Goal: Task Accomplishment & Management: Use online tool/utility

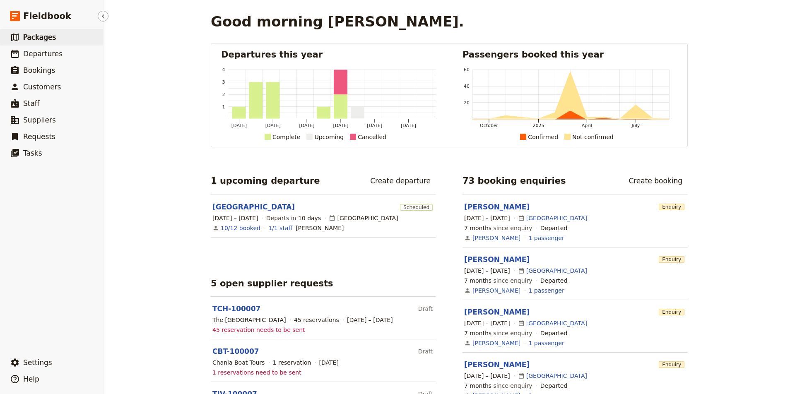
click at [46, 44] on link "​ Packages" at bounding box center [51, 37] width 103 height 17
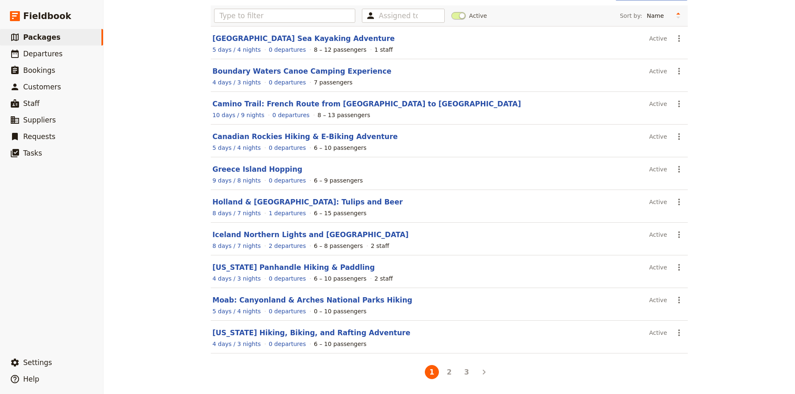
scroll to position [57, 0]
click at [449, 373] on button "2" at bounding box center [449, 372] width 14 height 14
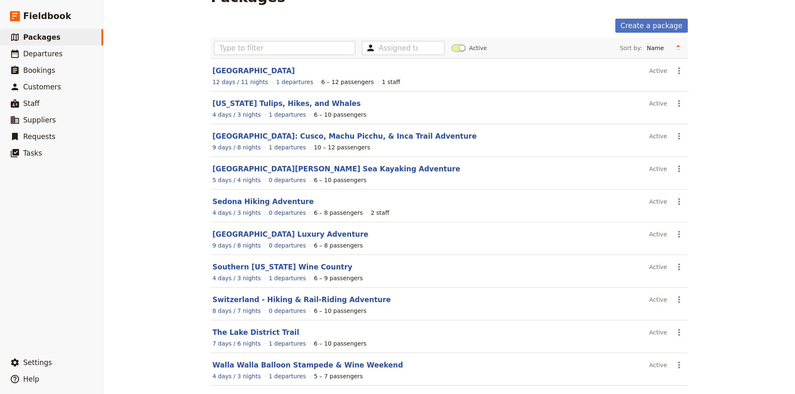
scroll to position [25, 0]
click at [287, 200] on link "Sedona Hiking Adventure" at bounding box center [262, 201] width 101 height 8
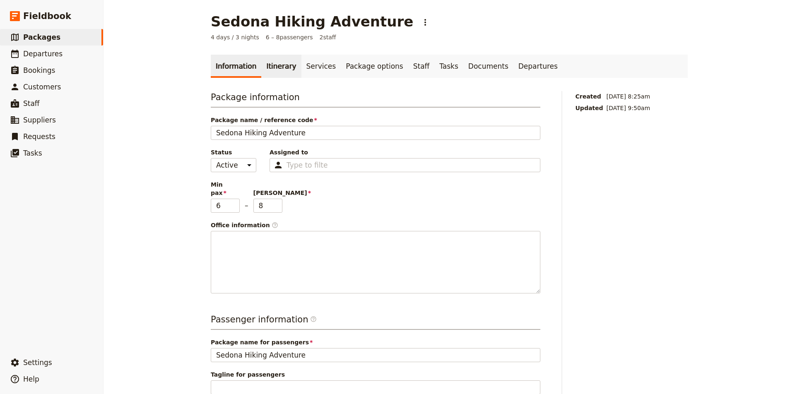
click at [282, 70] on link "Itinerary" at bounding box center [281, 66] width 40 height 23
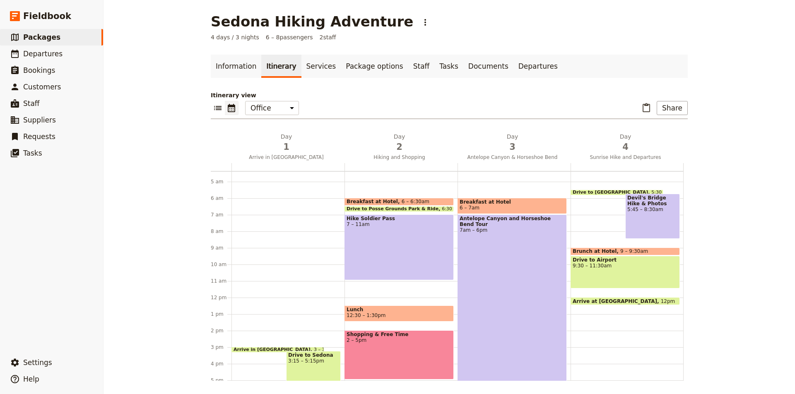
scroll to position [74, 0]
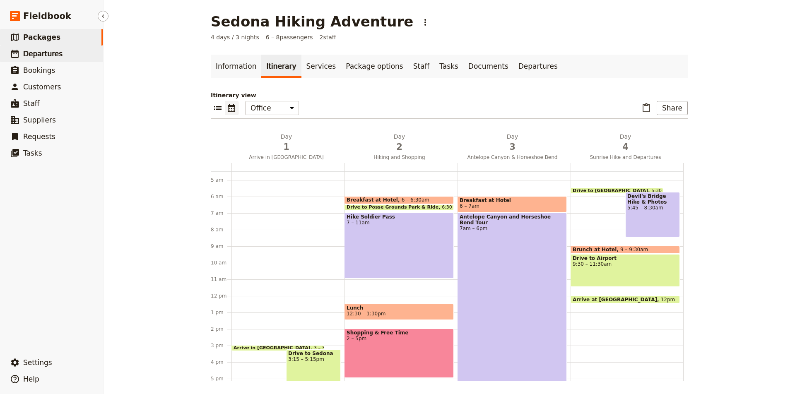
click at [60, 51] on link "​ Departures" at bounding box center [51, 54] width 103 height 17
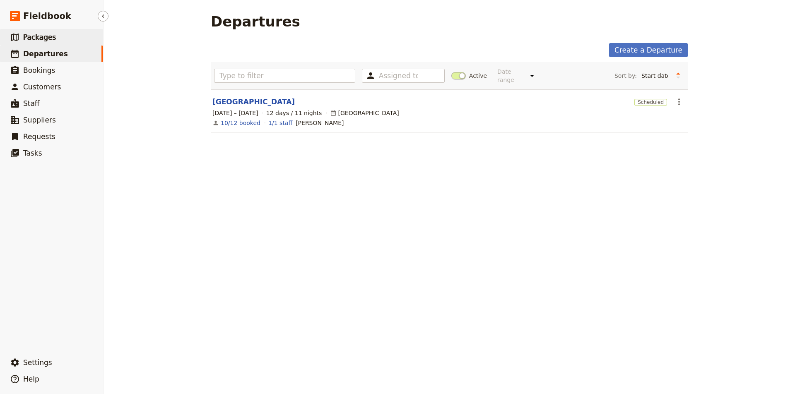
click at [47, 39] on span "Packages" at bounding box center [39, 37] width 33 height 8
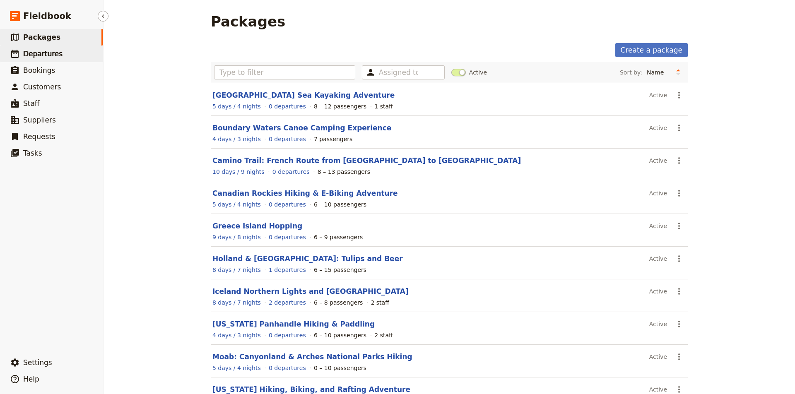
click at [51, 55] on span "Departures" at bounding box center [42, 54] width 39 height 8
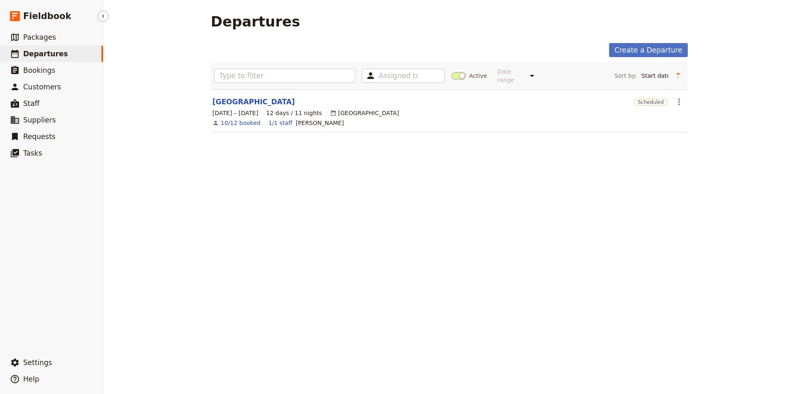
click at [52, 40] on span "Packages" at bounding box center [39, 37] width 33 height 8
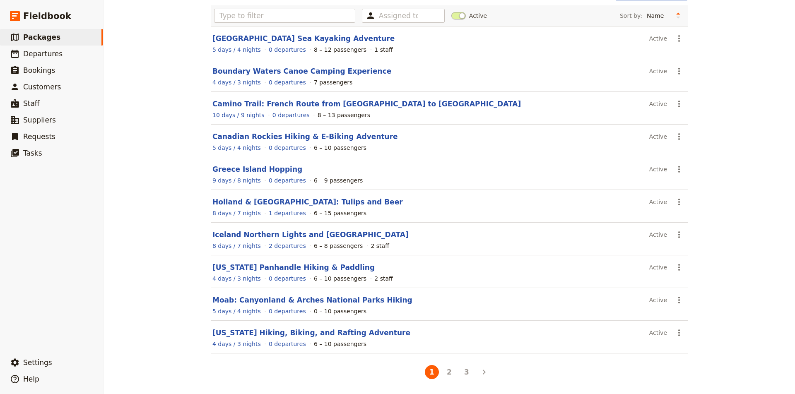
scroll to position [57, 0]
click at [447, 374] on button "2" at bounding box center [449, 372] width 14 height 14
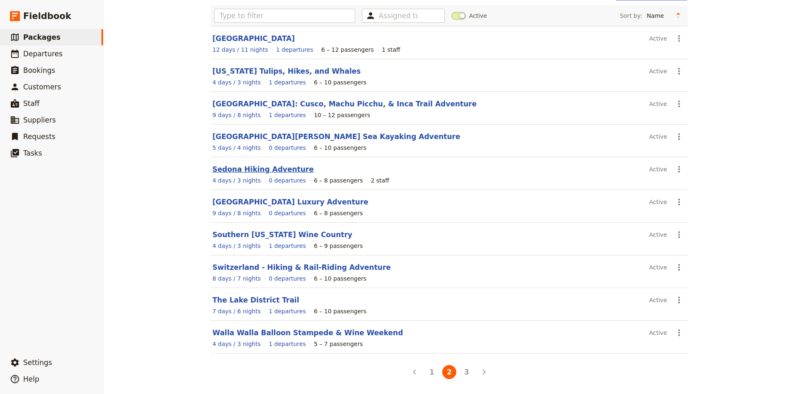
click at [258, 169] on link "Sedona Hiking Adventure" at bounding box center [262, 169] width 101 height 8
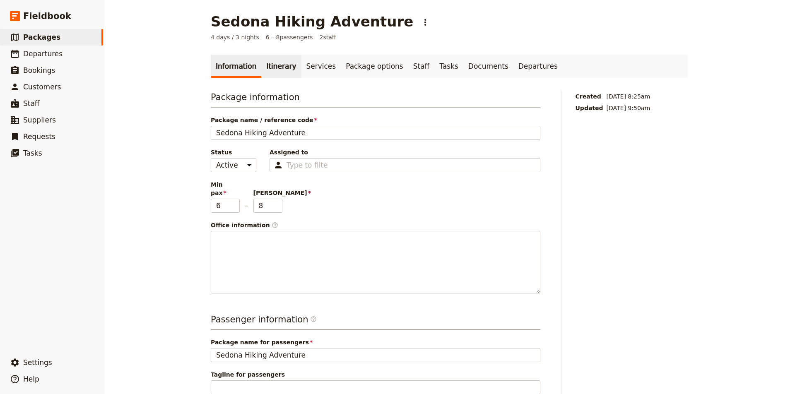
click at [276, 68] on link "Itinerary" at bounding box center [281, 66] width 40 height 23
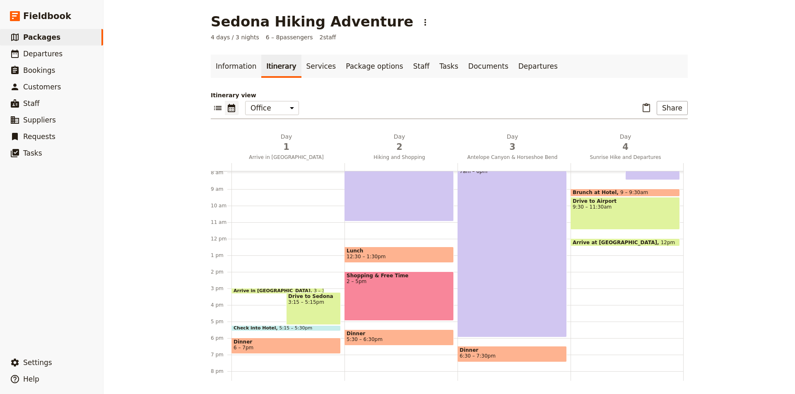
scroll to position [133, 0]
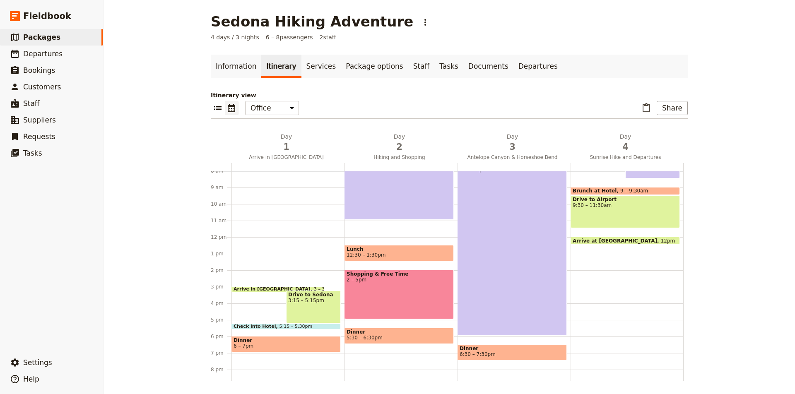
click at [399, 333] on span "Dinner" at bounding box center [399, 332] width 105 height 6
select select "2"
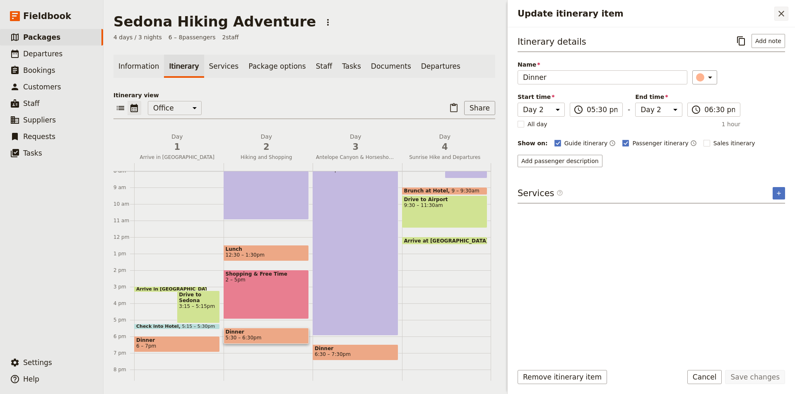
click at [784, 15] on icon "Close drawer" at bounding box center [781, 14] width 10 height 10
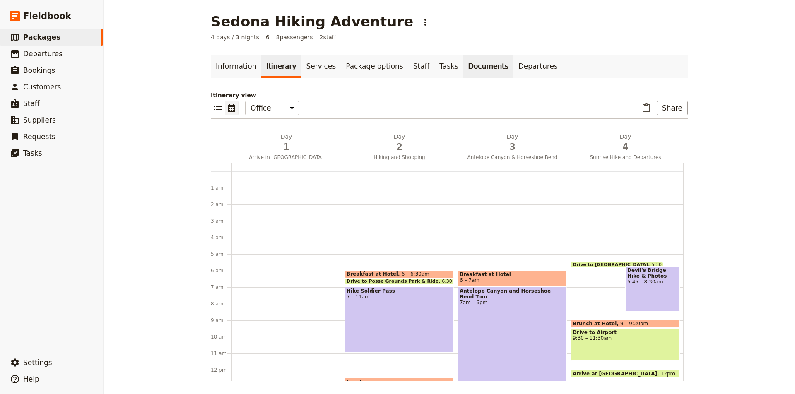
scroll to position [0, 0]
click at [679, 108] on button "Share" at bounding box center [672, 108] width 31 height 14
click at [663, 127] on span "Guide itinerary" at bounding box center [648, 126] width 43 height 8
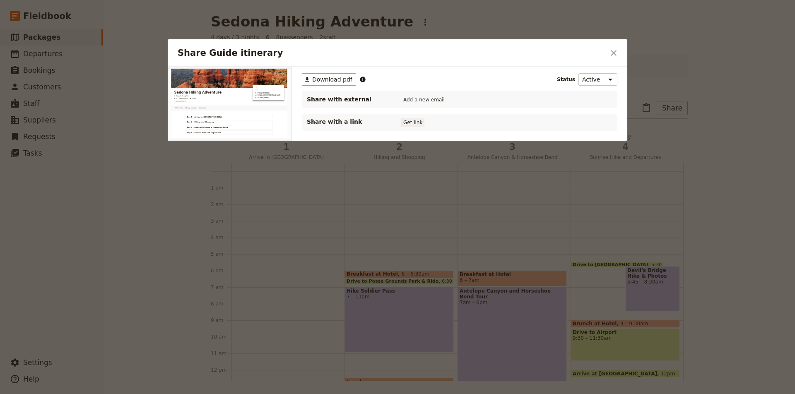
click at [410, 123] on button "Get link" at bounding box center [412, 122] width 23 height 9
click at [487, 122] on button "Get link" at bounding box center [475, 122] width 23 height 9
click at [612, 53] on icon "Close dialog" at bounding box center [614, 53] width 10 height 10
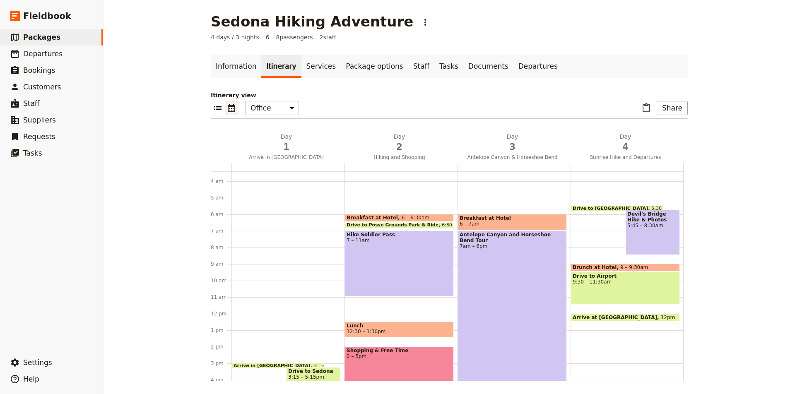
scroll to position [58, 0]
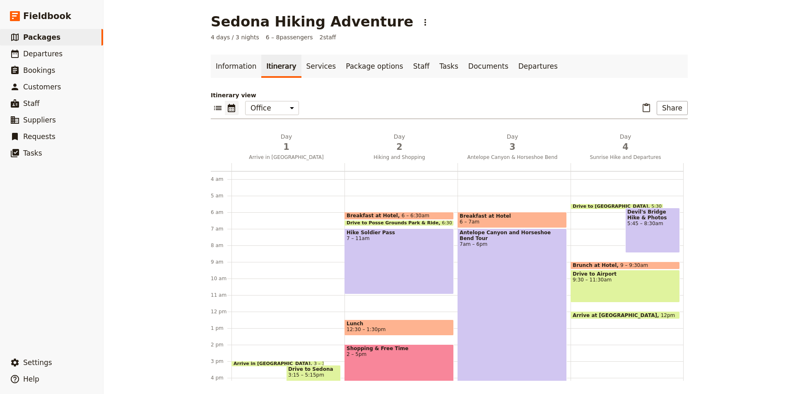
click at [498, 246] on span "7am – 6pm" at bounding box center [512, 244] width 105 height 6
select select "3"
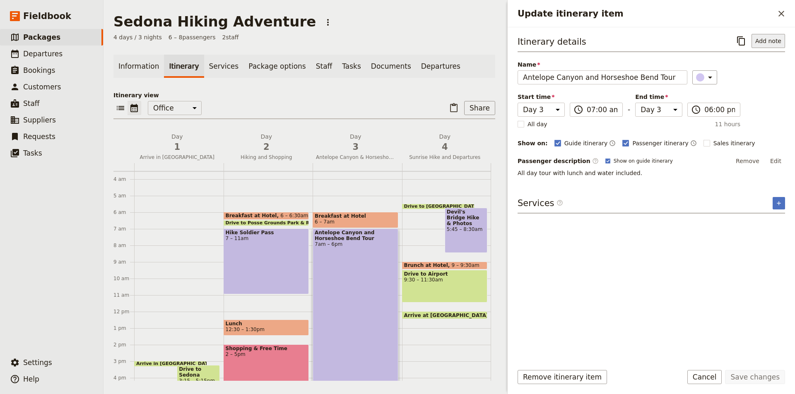
click at [772, 41] on button "Add note" at bounding box center [769, 41] width 34 height 14
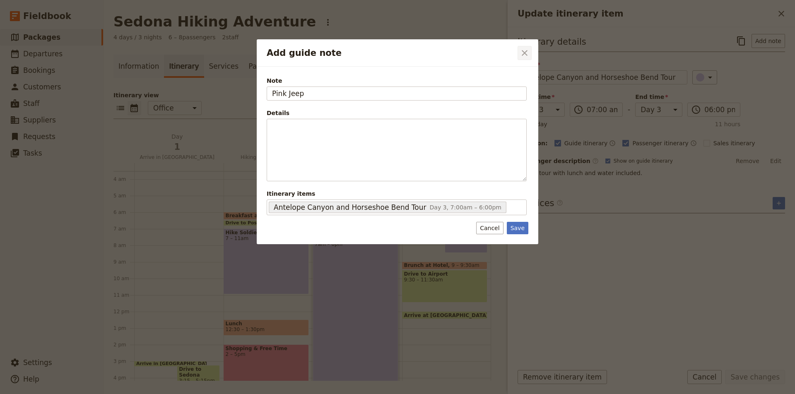
type input "Pink Jeep"
click at [515, 231] on button "Save" at bounding box center [518, 228] width 22 height 12
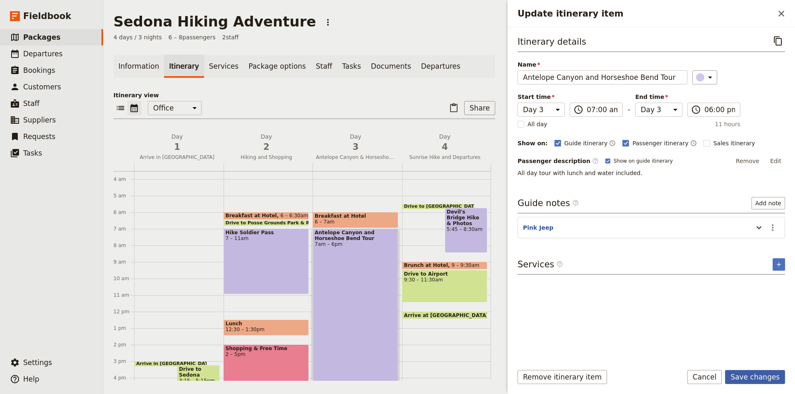
click at [758, 378] on button "Save changes" at bounding box center [755, 377] width 60 height 14
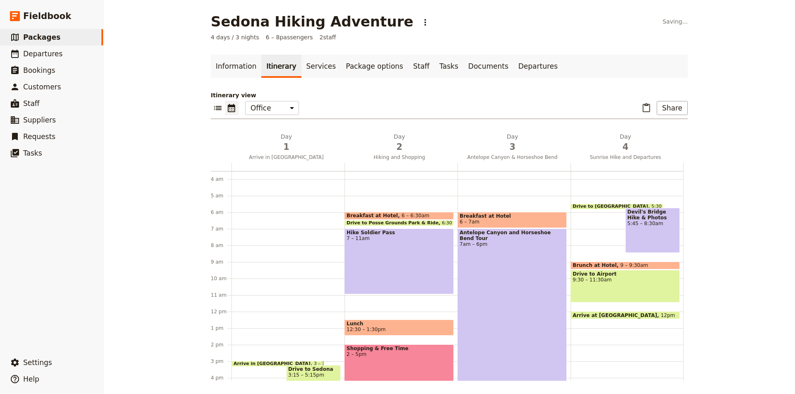
scroll to position [88, 0]
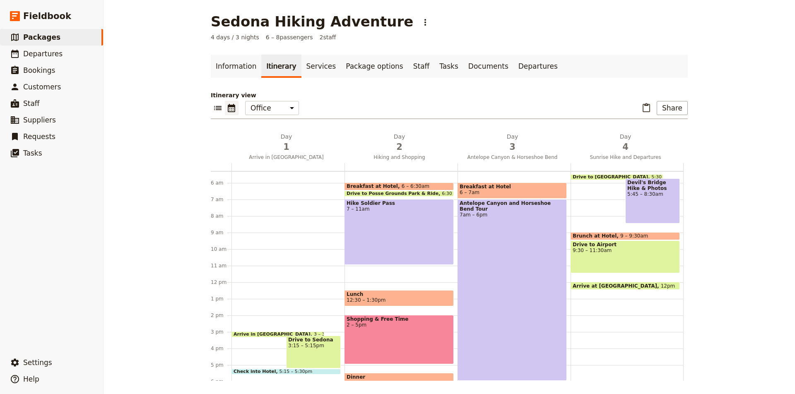
click at [510, 265] on div "Antelope Canyon and Horseshoe Bend Tour 7am – 6pm" at bounding box center [512, 290] width 109 height 182
select select "3"
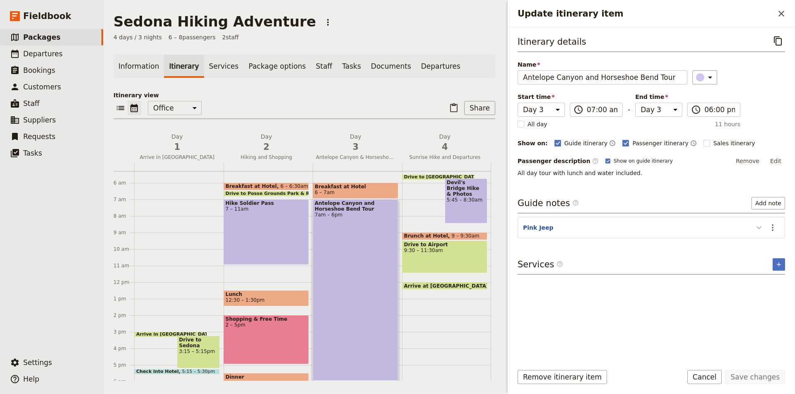
click at [759, 227] on icon "Update itinerary item" at bounding box center [759, 228] width 10 height 10
click at [771, 227] on icon "Actions" at bounding box center [773, 228] width 10 height 10
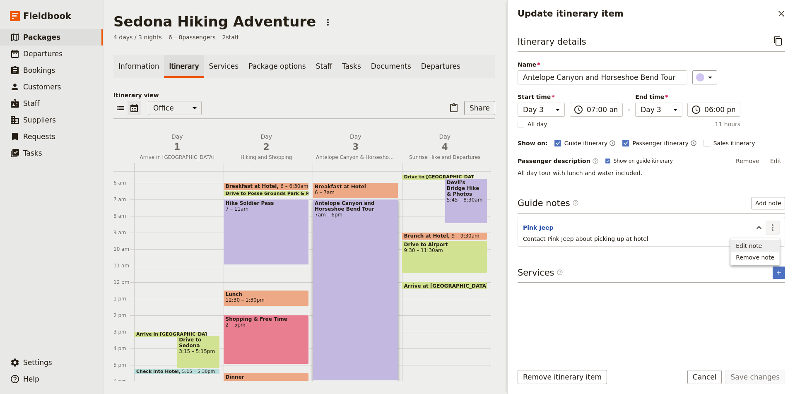
click at [759, 248] on span "Edit note" at bounding box center [749, 246] width 26 height 8
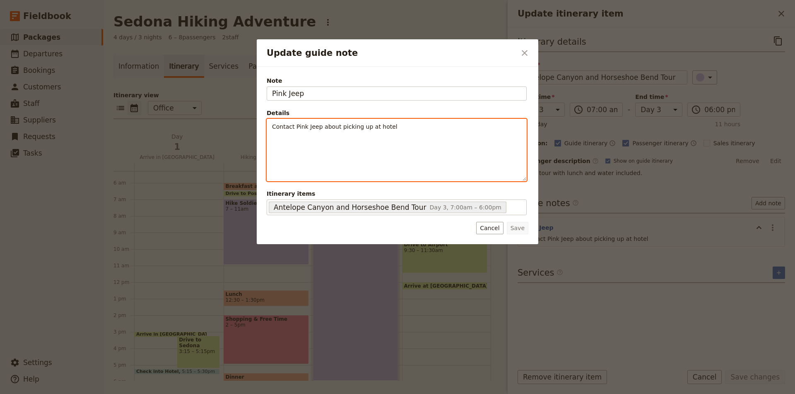
click at [410, 125] on p "Contact Pink Jeep about picking up at hotel" at bounding box center [396, 127] width 249 height 8
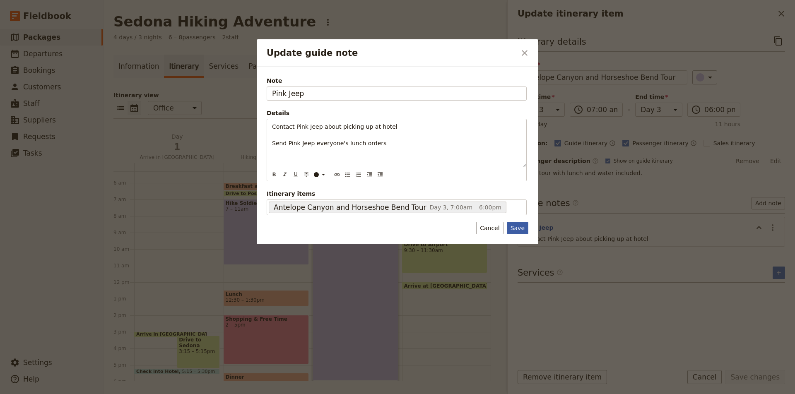
click at [520, 228] on button "Save" at bounding box center [518, 228] width 22 height 12
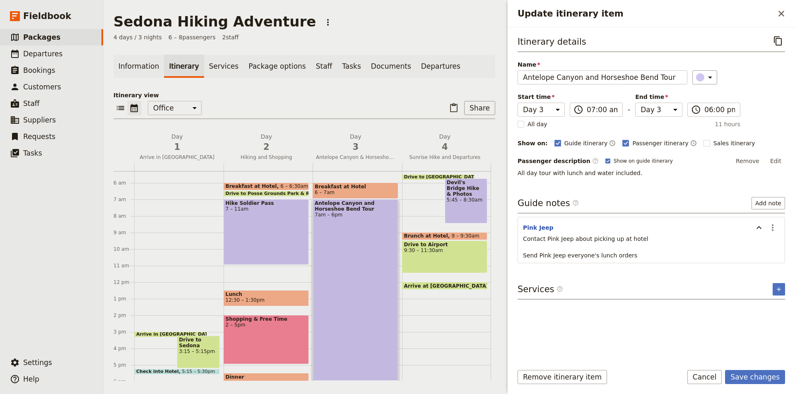
scroll to position [0, 0]
click at [757, 378] on button "Save changes" at bounding box center [755, 377] width 60 height 14
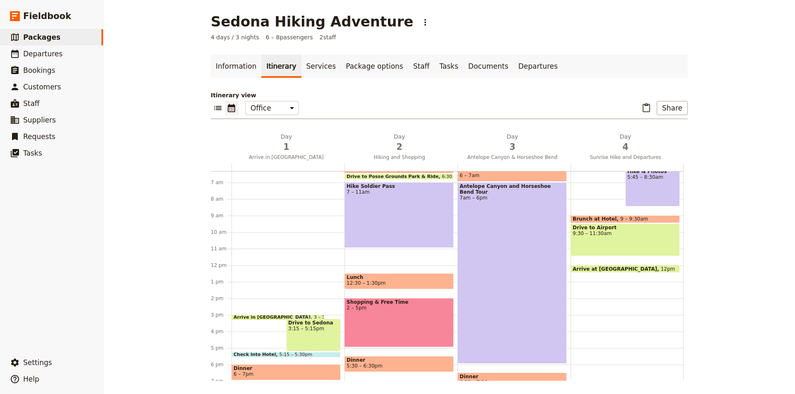
scroll to position [106, 0]
